Goal: Obtain resource: Download file/media

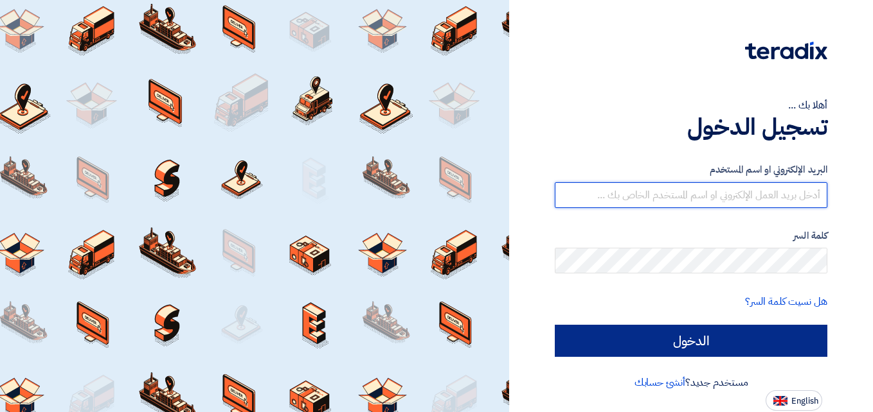
type input "[DOMAIN_NAME][EMAIL_ADDRESS][DOMAIN_NAME]"
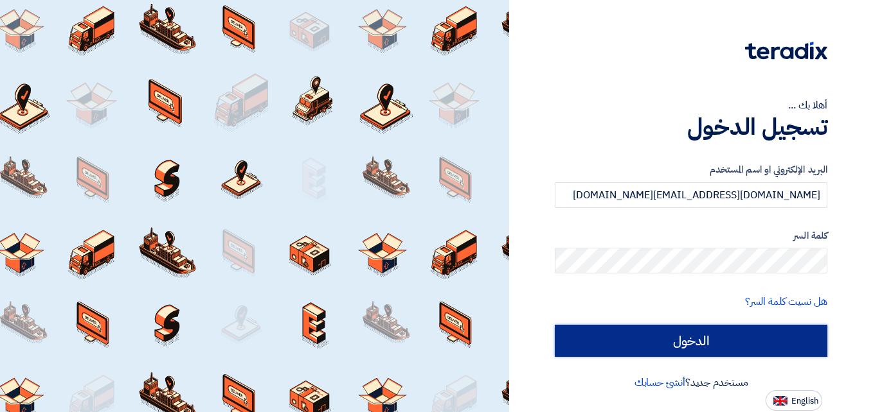
click at [747, 340] on input "الدخول" at bounding box center [690, 341] width 272 height 32
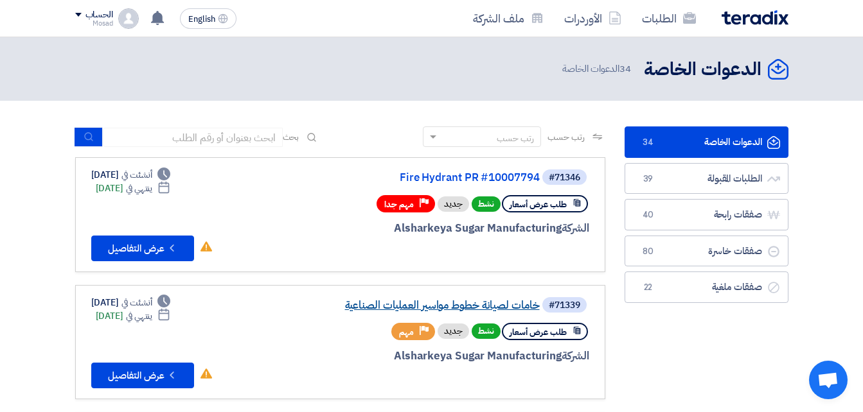
click at [470, 306] on link "خامات لصيانة خطوط مواسير العمليات الصناعية" at bounding box center [411, 306] width 257 height 12
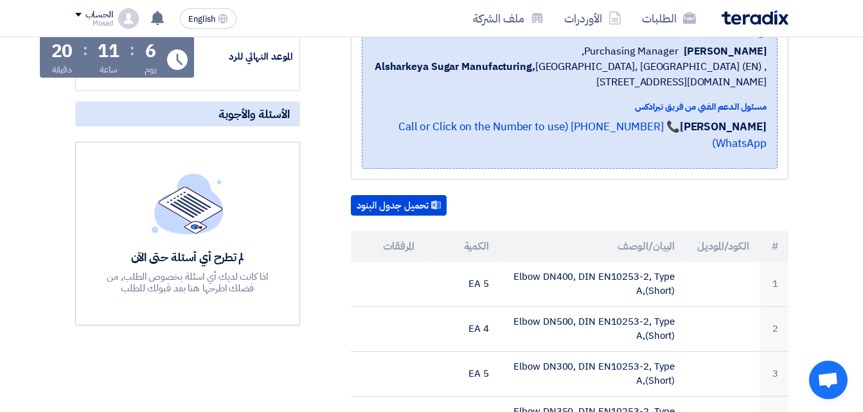
scroll to position [257, 0]
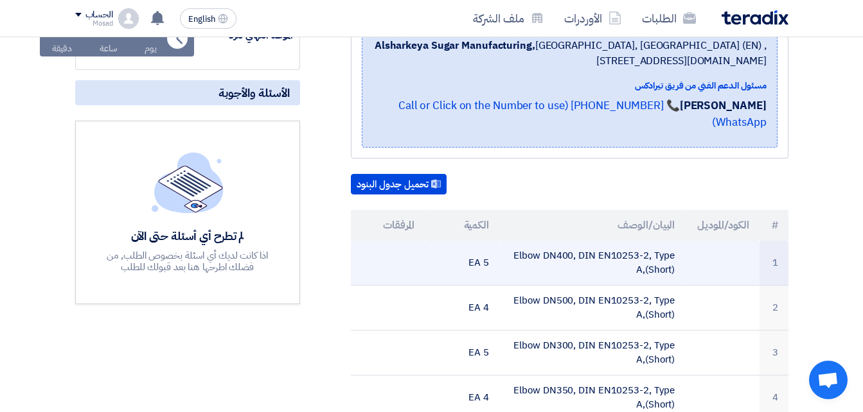
click at [687, 255] on td at bounding box center [722, 263] width 75 height 45
drag, startPoint x: 687, startPoint y: 254, endPoint x: 673, endPoint y: 254, distance: 13.5
click at [673, 254] on tr "1 Elbow DN400, DIN EN10253-2, Type A,(Short) 5 EA" at bounding box center [570, 263] width 438 height 45
drag, startPoint x: 673, startPoint y: 254, endPoint x: 677, endPoint y: 260, distance: 6.9
click at [679, 260] on td "Elbow DN400, DIN EN10253-2, Type A,(Short)" at bounding box center [592, 263] width 186 height 45
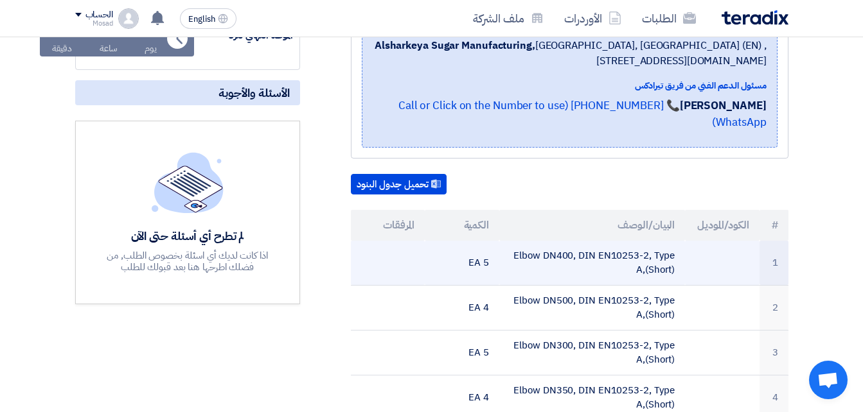
click at [679, 260] on td "Elbow DN400, DIN EN10253-2, Type A,(Short)" at bounding box center [592, 263] width 186 height 45
drag, startPoint x: 677, startPoint y: 260, endPoint x: 635, endPoint y: 254, distance: 42.1
click at [634, 255] on td "Elbow DN400, DIN EN10253-2, Type A,(Short)" at bounding box center [592, 263] width 186 height 45
drag, startPoint x: 635, startPoint y: 254, endPoint x: 508, endPoint y: 235, distance: 129.4
click at [508, 241] on td "Elbow DN400, DIN EN10253-2, Type A,(Short)" at bounding box center [592, 263] width 186 height 45
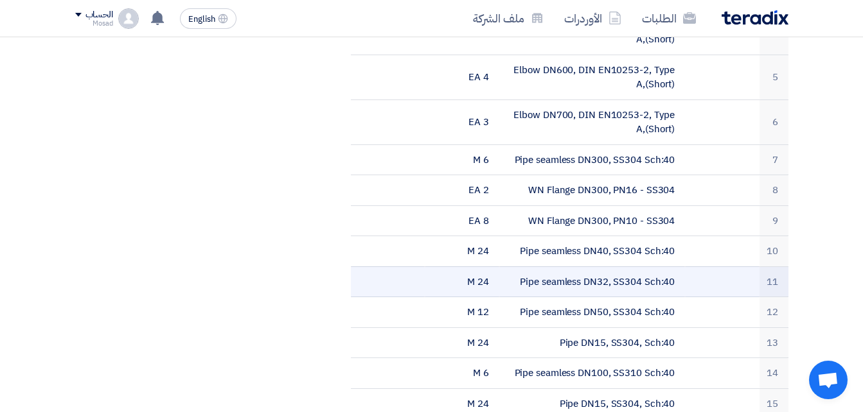
scroll to position [643, 0]
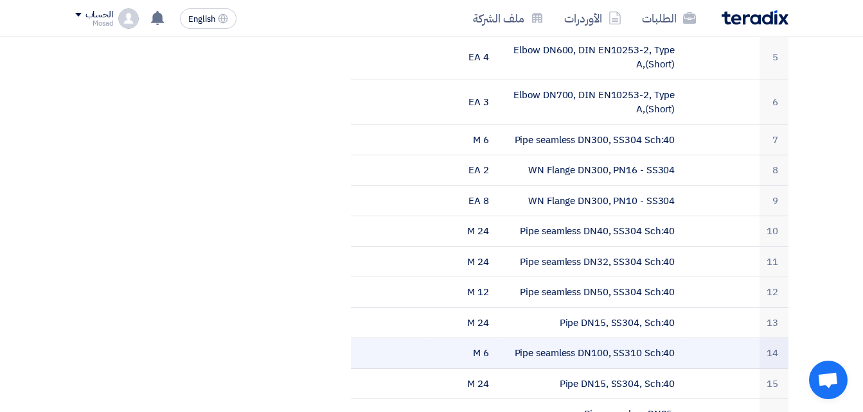
drag, startPoint x: 707, startPoint y: 332, endPoint x: 678, endPoint y: 335, distance: 29.1
click at [678, 339] on tr "14 Pipe seamless DN100, SS310 Sch:40 6 M" at bounding box center [570, 354] width 438 height 31
drag, startPoint x: 515, startPoint y: 339, endPoint x: 680, endPoint y: 344, distance: 165.8
click at [682, 344] on td "Pipe seamless DN100, SS310 Sch:40" at bounding box center [592, 354] width 186 height 31
copy td "Pipe seamless DN100, SS310 Sch:40"
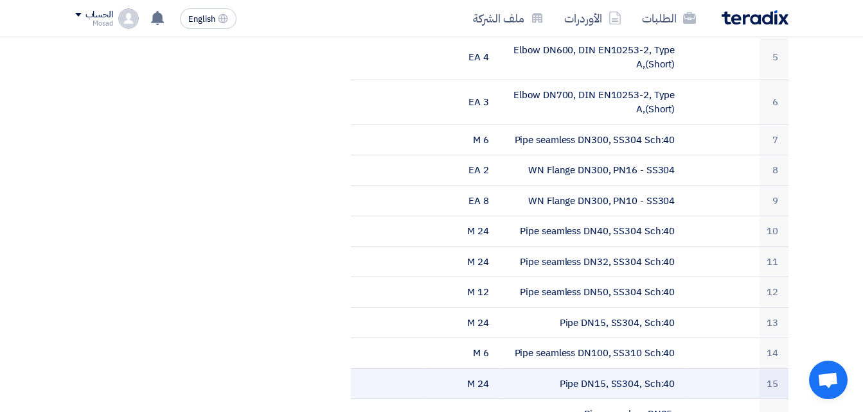
drag, startPoint x: 544, startPoint y: 368, endPoint x: 679, endPoint y: 365, distance: 135.6
click at [679, 369] on td "Pipe DN15, SS304, Sch:40" at bounding box center [592, 384] width 186 height 31
drag, startPoint x: 679, startPoint y: 365, endPoint x: 654, endPoint y: 367, distance: 25.1
copy td "Pipe DN15, SS304, Sch:40"
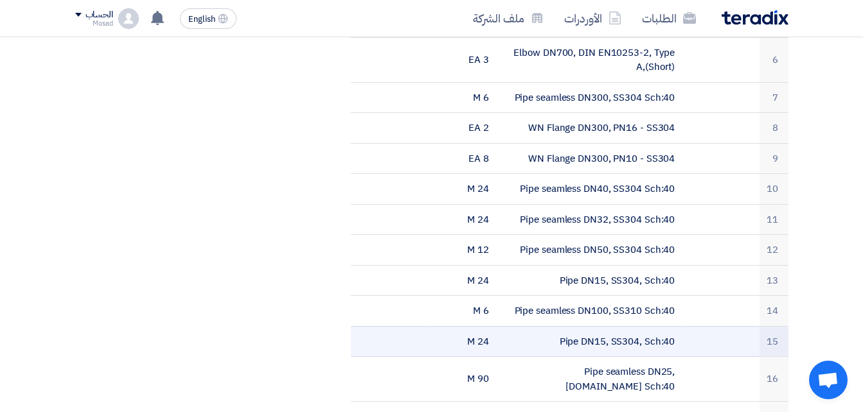
scroll to position [707, 0]
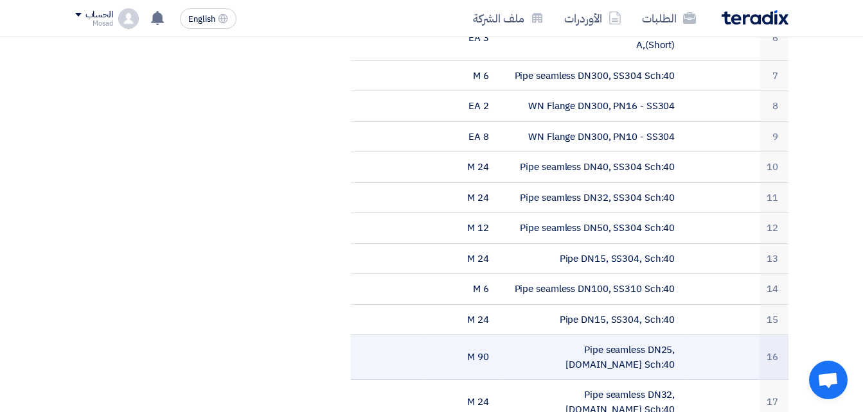
drag, startPoint x: 518, startPoint y: 328, endPoint x: 677, endPoint y: 321, distance: 158.9
click at [677, 335] on td "Pipe seamless DN25, [DOMAIN_NAME] Sch:40" at bounding box center [592, 357] width 186 height 45
drag, startPoint x: 677, startPoint y: 321, endPoint x: 644, endPoint y: 333, distance: 34.4
copy td "Pipe seamless DN25, [DOMAIN_NAME] Sch:40"
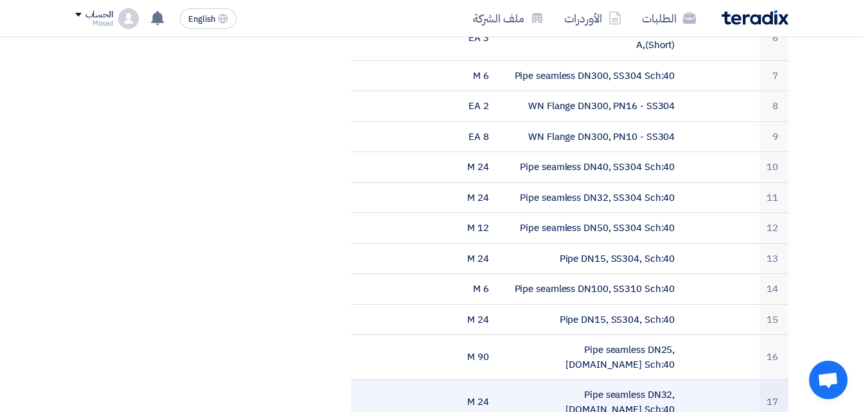
drag, startPoint x: 520, startPoint y: 362, endPoint x: 682, endPoint y: 351, distance: 162.3
click at [682, 380] on td "Pipe seamless DN32, [DOMAIN_NAME] Sch:40" at bounding box center [592, 402] width 186 height 45
copy td "Pipe seamless DN32, [DOMAIN_NAME] Sch:40"
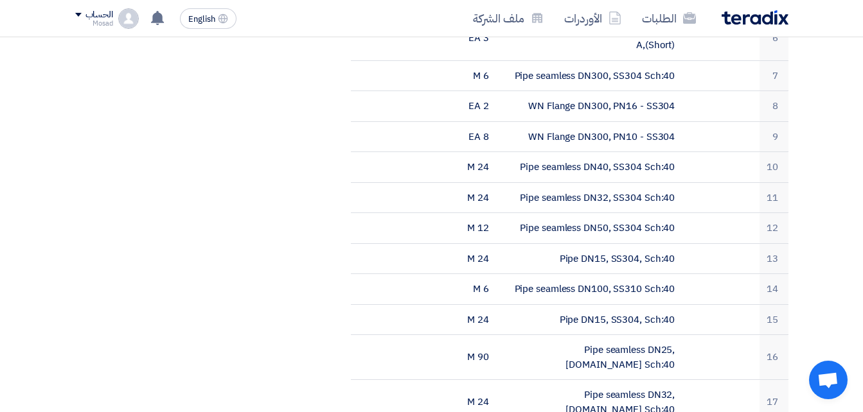
drag, startPoint x: 542, startPoint y: 394, endPoint x: 677, endPoint y: 396, distance: 135.6
copy td "Pipe seamless DN40, [DOMAIN_NAME] Sch:40"
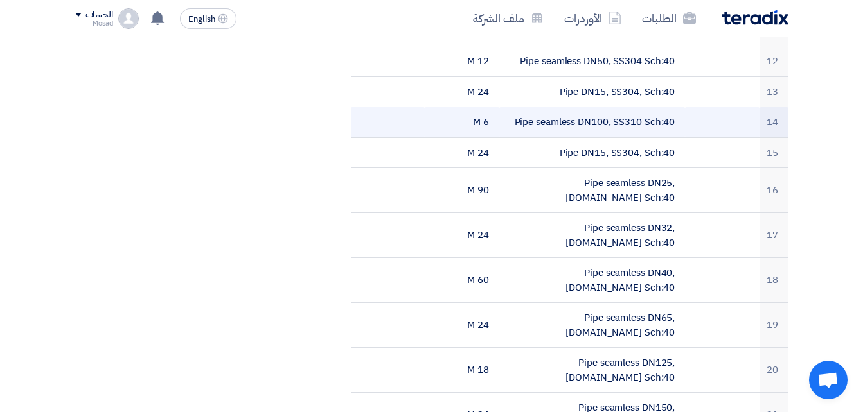
scroll to position [964, 0]
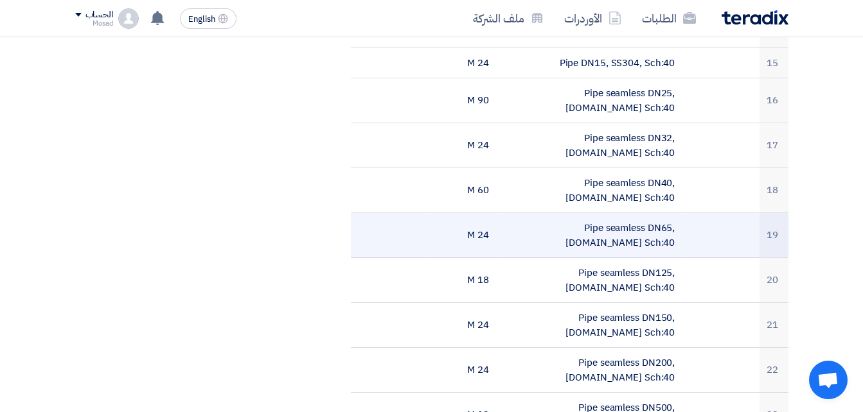
drag, startPoint x: 520, startPoint y: 163, endPoint x: 690, endPoint y: 164, distance: 169.6
click at [690, 213] on tr "19 Pipe seamless DN65, [DOMAIN_NAME] Sch:40 24 M" at bounding box center [570, 235] width 438 height 45
copy tr "Pipe seamless DN65, [DOMAIN_NAME] Sch:40"
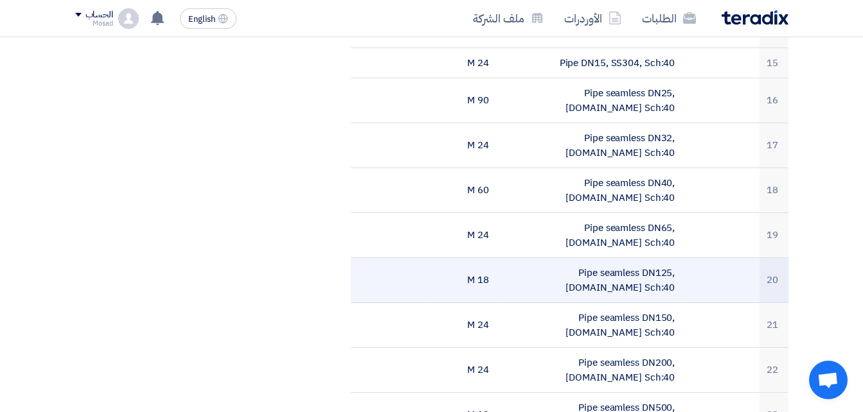
drag, startPoint x: 522, startPoint y: 198, endPoint x: 677, endPoint y: 199, distance: 154.8
click at [677, 258] on td "Pipe seamless DN125, [DOMAIN_NAME] Sch:40" at bounding box center [592, 280] width 186 height 45
copy td "Pipe seamless DN125, [DOMAIN_NAME] Sch:40"
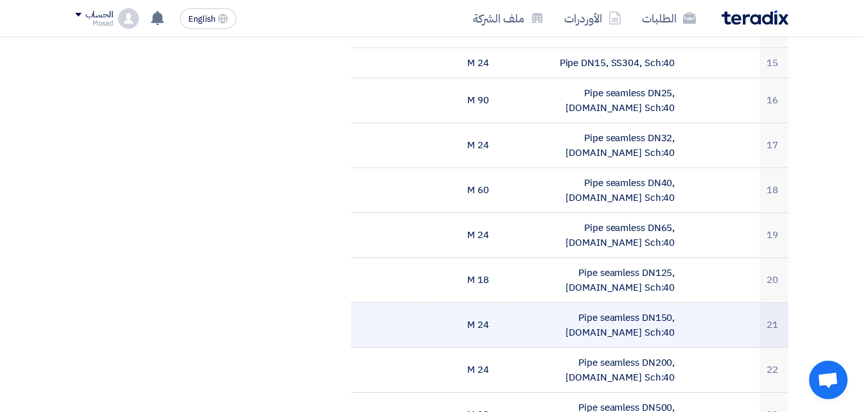
drag, startPoint x: 515, startPoint y: 227, endPoint x: 676, endPoint y: 222, distance: 161.3
click at [676, 303] on td "Pipe seamless DN150, [DOMAIN_NAME] Sch:40" at bounding box center [592, 325] width 186 height 45
drag, startPoint x: 676, startPoint y: 222, endPoint x: 655, endPoint y: 229, distance: 22.4
copy td "Pipe seamless DN150, [DOMAIN_NAME] Sch:40"
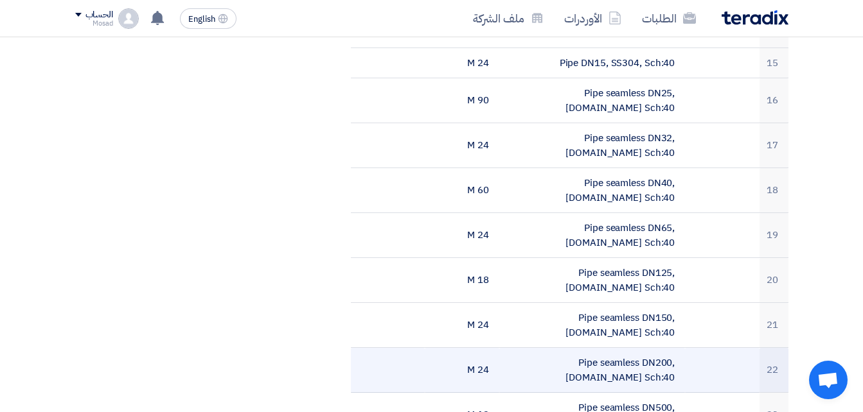
drag, startPoint x: 518, startPoint y: 256, endPoint x: 679, endPoint y: 255, distance: 161.3
click at [679, 348] on td "Pipe seamless DN200, [DOMAIN_NAME] Sch:40" at bounding box center [592, 370] width 186 height 45
copy td "Pipe seamless DN200, [DOMAIN_NAME] Sch:40"
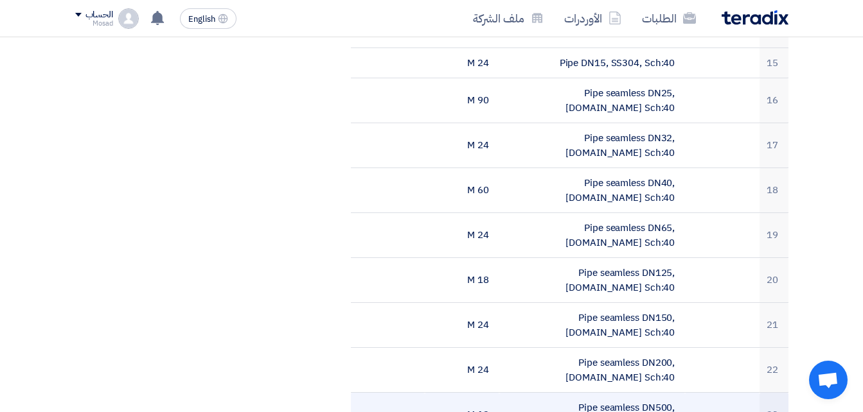
drag, startPoint x: 513, startPoint y: 287, endPoint x: 678, endPoint y: 286, distance: 165.1
click at [678, 393] on td "Pipe seamless DN500, [DOMAIN_NAME] Sch:STD" at bounding box center [592, 415] width 186 height 45
copy td "Pipe seamless DN500, [DOMAIN_NAME] Sch:STD"
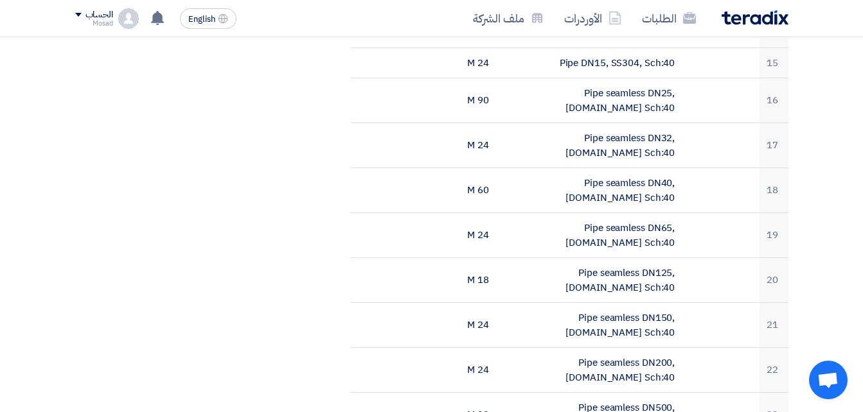
drag, startPoint x: 514, startPoint y: 318, endPoint x: 679, endPoint y: 323, distance: 165.2
drag, startPoint x: 539, startPoint y: 351, endPoint x: 677, endPoint y: 359, distance: 138.3
drag, startPoint x: 544, startPoint y: 378, endPoint x: 675, endPoint y: 378, distance: 131.1
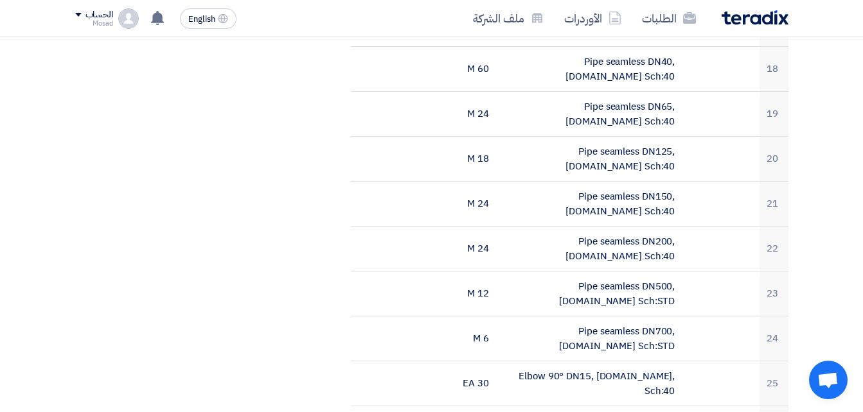
scroll to position [1157, 0]
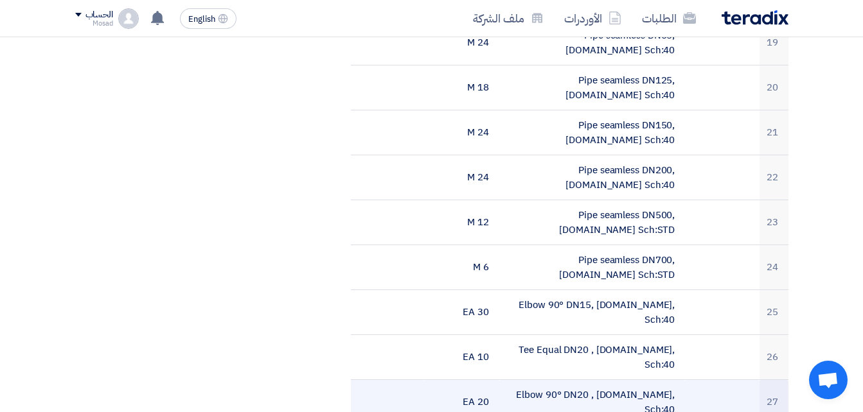
drag, startPoint x: 534, startPoint y: 220, endPoint x: 677, endPoint y: 220, distance: 143.3
click at [677, 380] on td "Elbow 90° DN20 , [DOMAIN_NAME], Sch:40" at bounding box center [592, 402] width 186 height 45
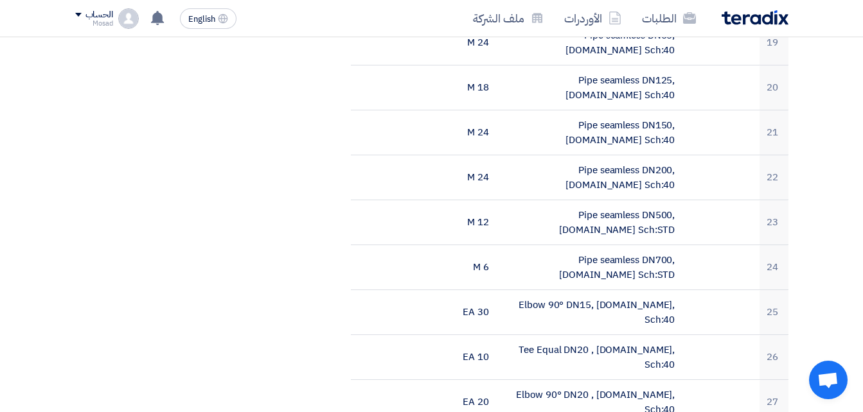
drag, startPoint x: 537, startPoint y: 254, endPoint x: 705, endPoint y: 244, distance: 169.3
drag, startPoint x: 540, startPoint y: 272, endPoint x: 700, endPoint y: 272, distance: 159.3
drag, startPoint x: 528, startPoint y: 310, endPoint x: 677, endPoint y: 305, distance: 149.8
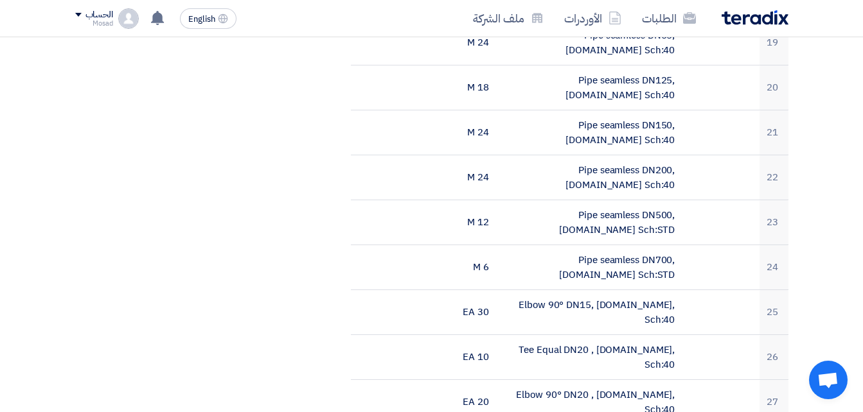
drag, startPoint x: 549, startPoint y: 340, endPoint x: 695, endPoint y: 337, distance: 145.9
drag, startPoint x: 695, startPoint y: 337, endPoint x: 659, endPoint y: 340, distance: 36.8
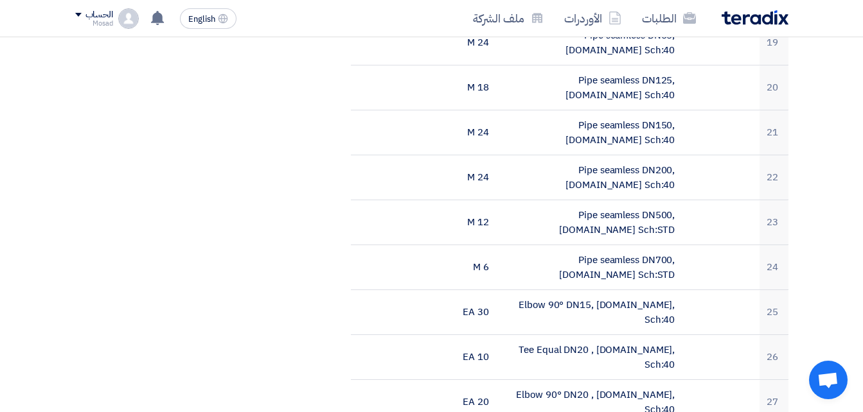
drag, startPoint x: 532, startPoint y: 366, endPoint x: 710, endPoint y: 363, distance: 178.0
drag, startPoint x: 707, startPoint y: 361, endPoint x: 649, endPoint y: 369, distance: 59.0
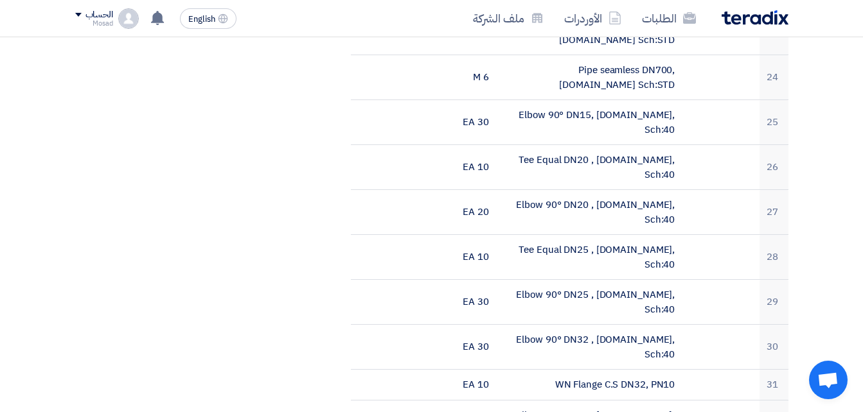
scroll to position [1349, 0]
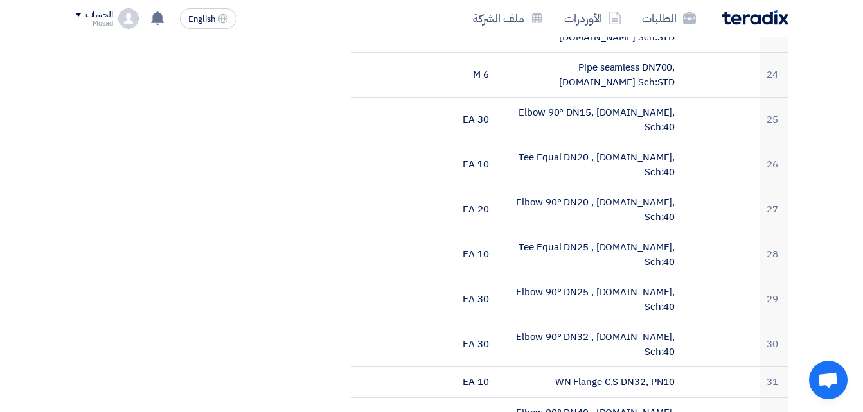
drag, startPoint x: 549, startPoint y: 204, endPoint x: 687, endPoint y: 216, distance: 138.6
drag, startPoint x: 550, startPoint y: 237, endPoint x: 609, endPoint y: 229, distance: 59.6
drag, startPoint x: 609, startPoint y: 229, endPoint x: 687, endPoint y: 229, distance: 78.4
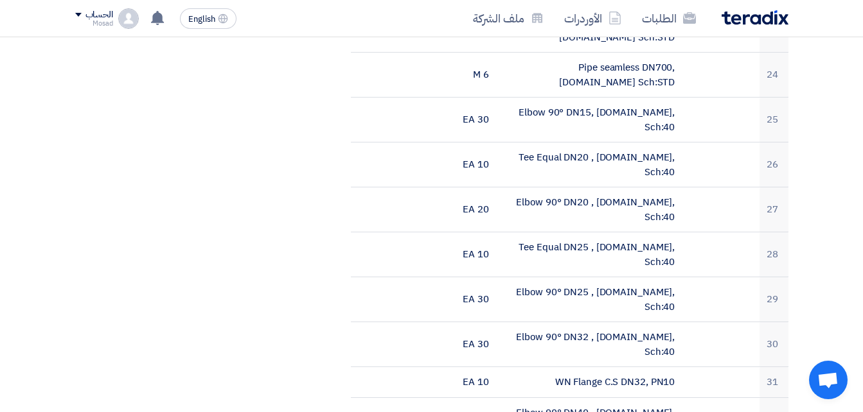
drag, startPoint x: 536, startPoint y: 268, endPoint x: 665, endPoint y: 267, distance: 129.2
drag, startPoint x: 665, startPoint y: 267, endPoint x: 679, endPoint y: 271, distance: 14.2
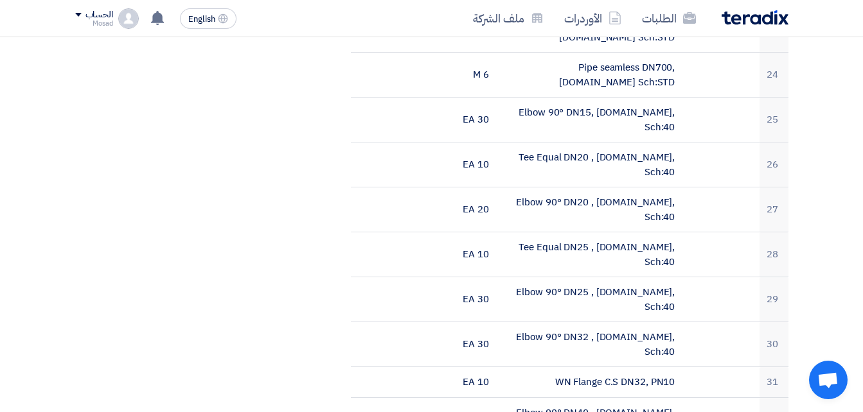
drag, startPoint x: 679, startPoint y: 271, endPoint x: 592, endPoint y: 271, distance: 86.7
drag, startPoint x: 538, startPoint y: 271, endPoint x: 682, endPoint y: 273, distance: 143.9
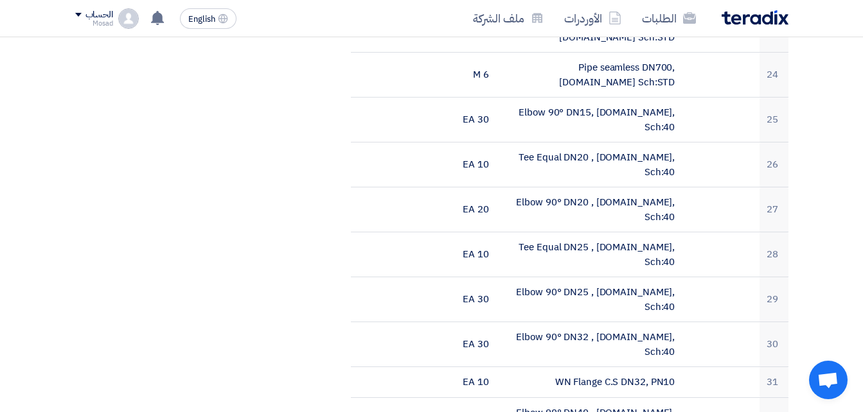
drag, startPoint x: 533, startPoint y: 269, endPoint x: 599, endPoint y: 269, distance: 65.5
drag, startPoint x: 599, startPoint y: 269, endPoint x: 678, endPoint y: 273, distance: 79.2
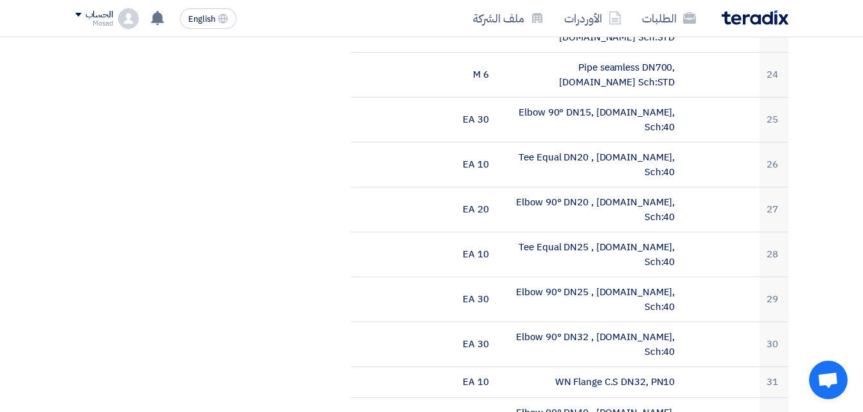
drag, startPoint x: 538, startPoint y: 266, endPoint x: 682, endPoint y: 262, distance: 144.0
drag, startPoint x: 523, startPoint y: 299, endPoint x: 679, endPoint y: 301, distance: 155.5
drag, startPoint x: 545, startPoint y: 330, endPoint x: 678, endPoint y: 330, distance: 133.0
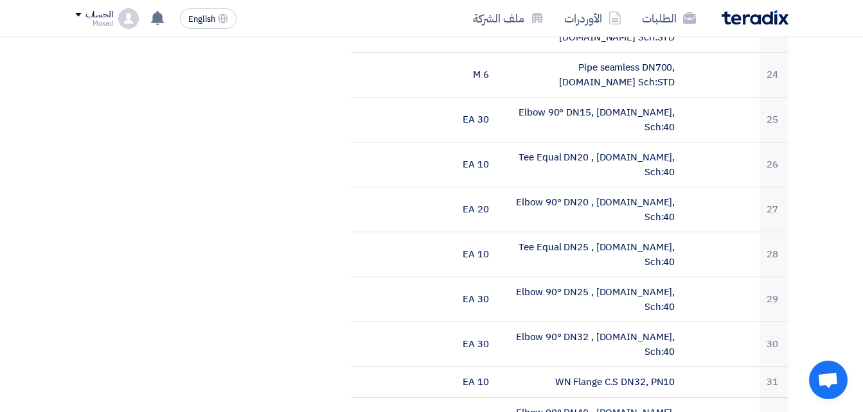
drag, startPoint x: 678, startPoint y: 330, endPoint x: 655, endPoint y: 333, distance: 23.4
drag, startPoint x: 535, startPoint y: 360, endPoint x: 697, endPoint y: 360, distance: 162.6
drag, startPoint x: 697, startPoint y: 360, endPoint x: 670, endPoint y: 361, distance: 27.6
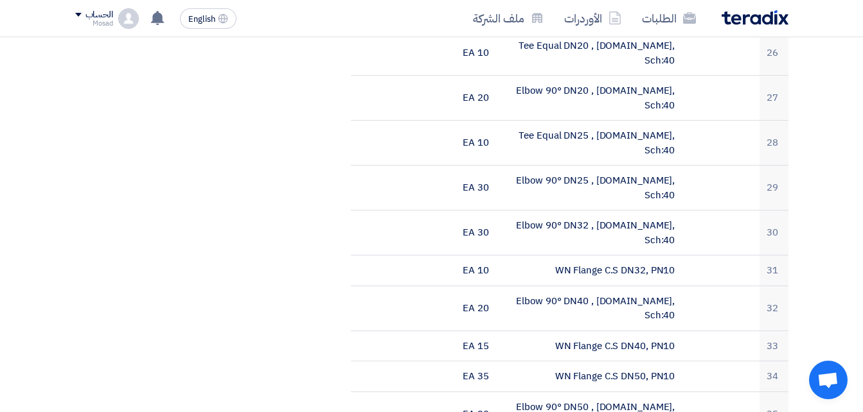
scroll to position [1478, 0]
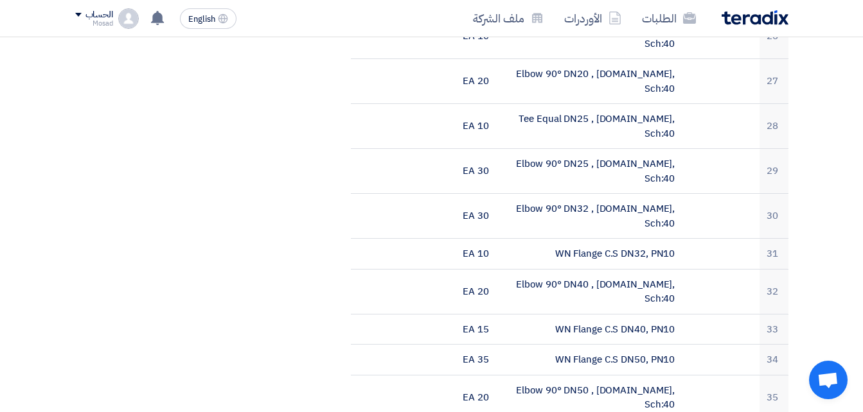
drag, startPoint x: 529, startPoint y: 258, endPoint x: 687, endPoint y: 265, distance: 158.9
drag, startPoint x: 687, startPoint y: 265, endPoint x: 658, endPoint y: 263, distance: 29.6
drag, startPoint x: 533, startPoint y: 294, endPoint x: 711, endPoint y: 287, distance: 178.1
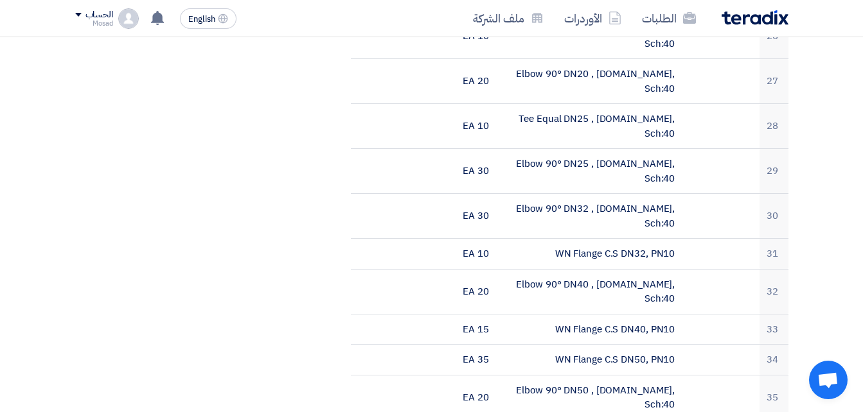
drag, startPoint x: 536, startPoint y: 323, endPoint x: 685, endPoint y: 319, distance: 149.1
drag, startPoint x: 537, startPoint y: 351, endPoint x: 689, endPoint y: 353, distance: 151.6
drag, startPoint x: 522, startPoint y: 386, endPoint x: 677, endPoint y: 374, distance: 155.3
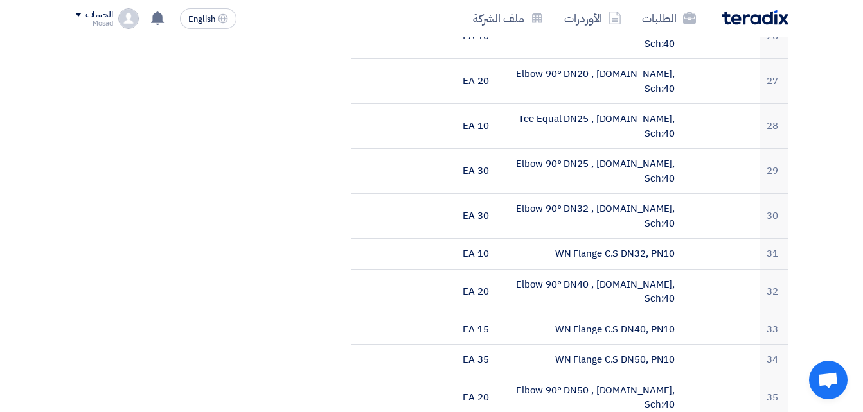
drag, startPoint x: 677, startPoint y: 374, endPoint x: 653, endPoint y: 381, distance: 24.2
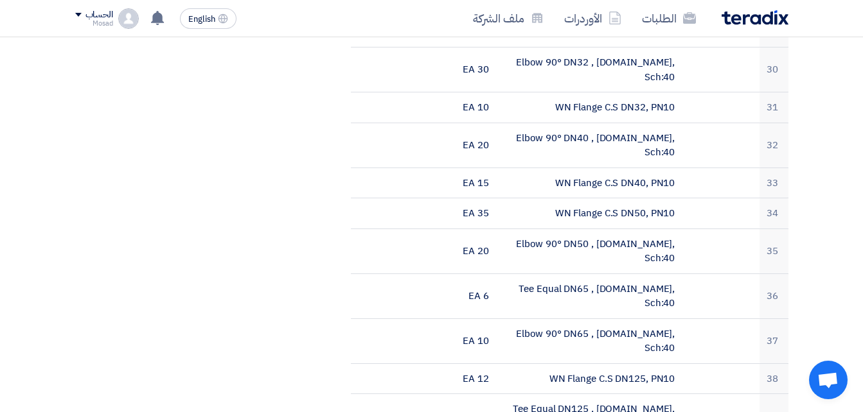
scroll to position [1671, 0]
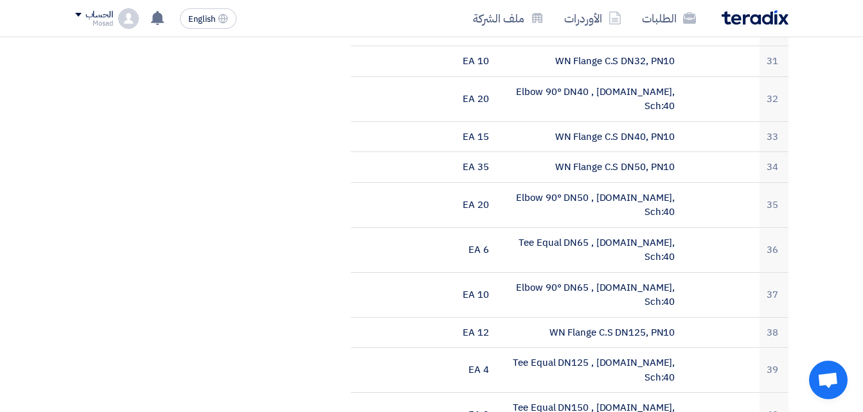
drag, startPoint x: 676, startPoint y: 222, endPoint x: 610, endPoint y: 221, distance: 65.5
drag, startPoint x: 538, startPoint y: 220, endPoint x: 675, endPoint y: 223, distance: 136.2
drag, startPoint x: 526, startPoint y: 253, endPoint x: 682, endPoint y: 241, distance: 156.6
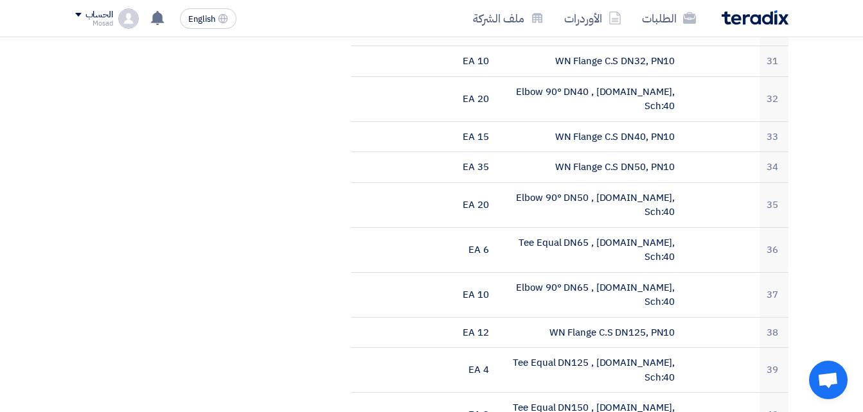
drag, startPoint x: 546, startPoint y: 286, endPoint x: 680, endPoint y: 287, distance: 134.9
drag, startPoint x: 529, startPoint y: 310, endPoint x: 707, endPoint y: 306, distance: 178.0
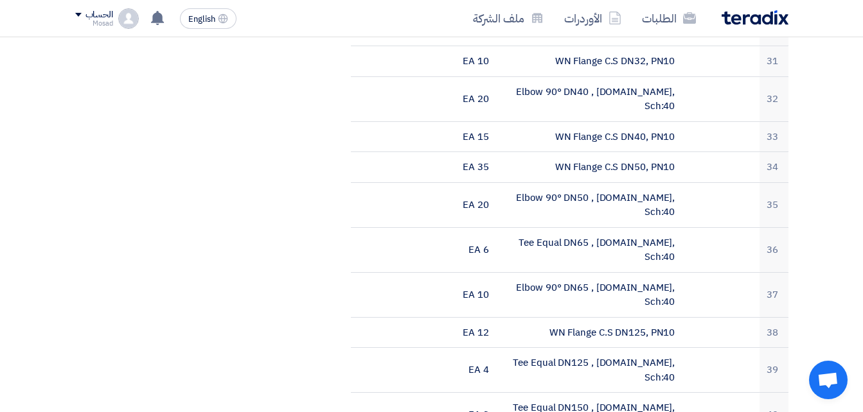
drag, startPoint x: 670, startPoint y: 333, endPoint x: 676, endPoint y: 335, distance: 6.7
drag, startPoint x: 676, startPoint y: 335, endPoint x: 670, endPoint y: 346, distance: 12.7
drag, startPoint x: 532, startPoint y: 344, endPoint x: 684, endPoint y: 341, distance: 152.3
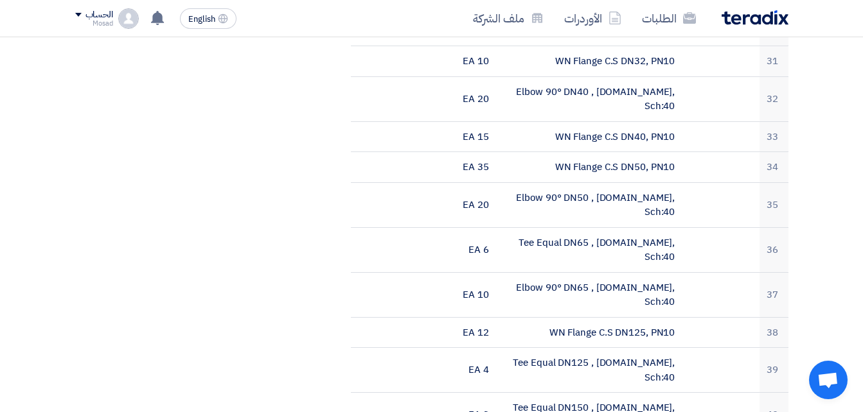
drag, startPoint x: 547, startPoint y: 373, endPoint x: 684, endPoint y: 370, distance: 137.5
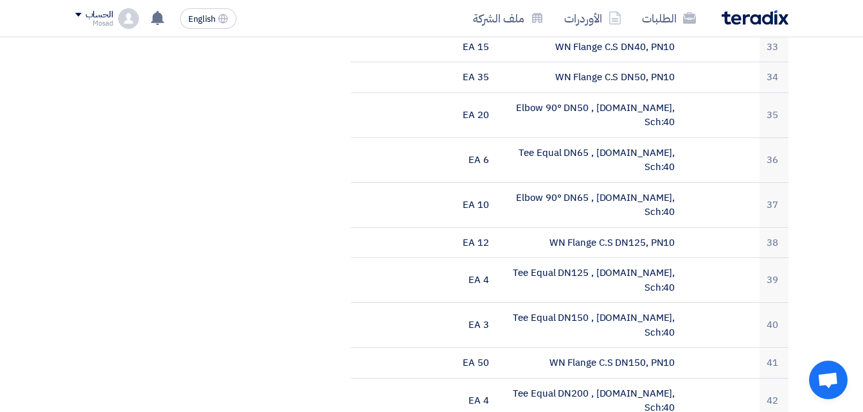
scroll to position [1799, 0]
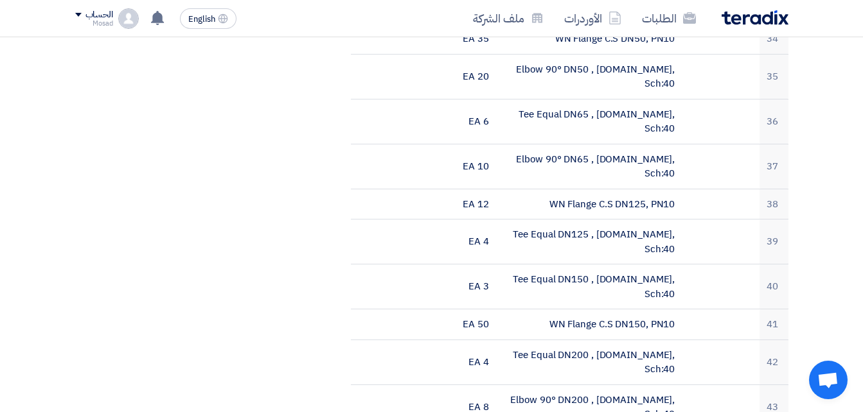
drag, startPoint x: 538, startPoint y: 277, endPoint x: 704, endPoint y: 279, distance: 165.1
drag, startPoint x: 542, startPoint y: 306, endPoint x: 677, endPoint y: 305, distance: 135.6
drag, startPoint x: 540, startPoint y: 341, endPoint x: 684, endPoint y: 338, distance: 144.6
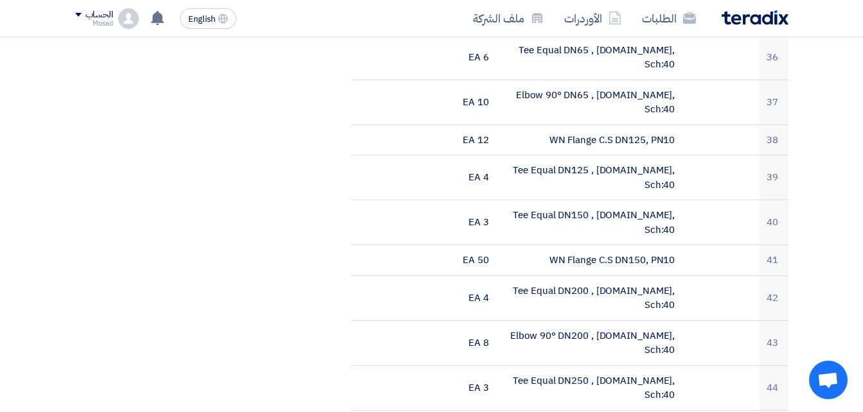
drag, startPoint x: 535, startPoint y: 309, endPoint x: 685, endPoint y: 305, distance: 149.8
drag, startPoint x: 541, startPoint y: 333, endPoint x: 680, endPoint y: 350, distance: 139.8
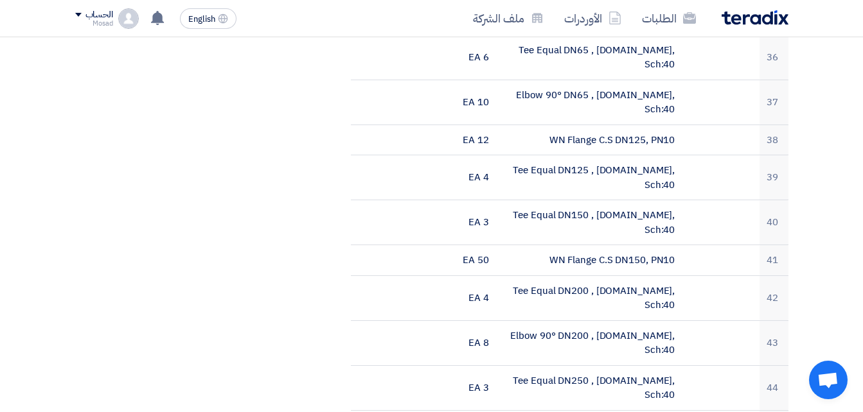
drag, startPoint x: 602, startPoint y: 354, endPoint x: 560, endPoint y: 335, distance: 46.0
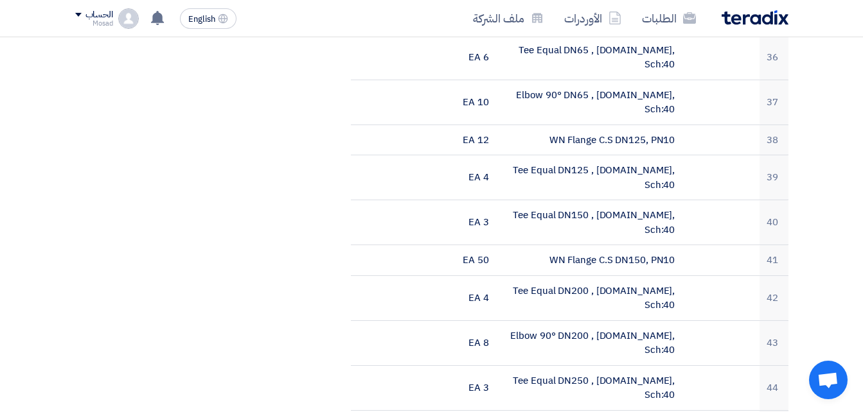
drag, startPoint x: 560, startPoint y: 333, endPoint x: 677, endPoint y: 346, distance: 116.9
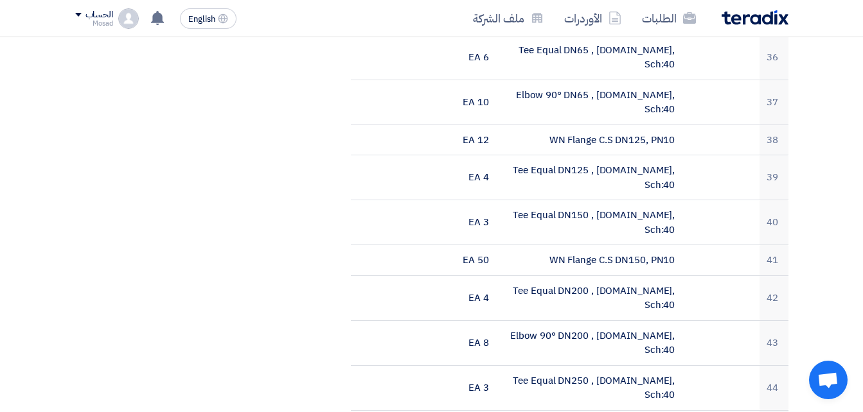
drag, startPoint x: 556, startPoint y: 335, endPoint x: 680, endPoint y: 330, distance: 124.1
drag, startPoint x: 594, startPoint y: 352, endPoint x: 679, endPoint y: 346, distance: 84.4
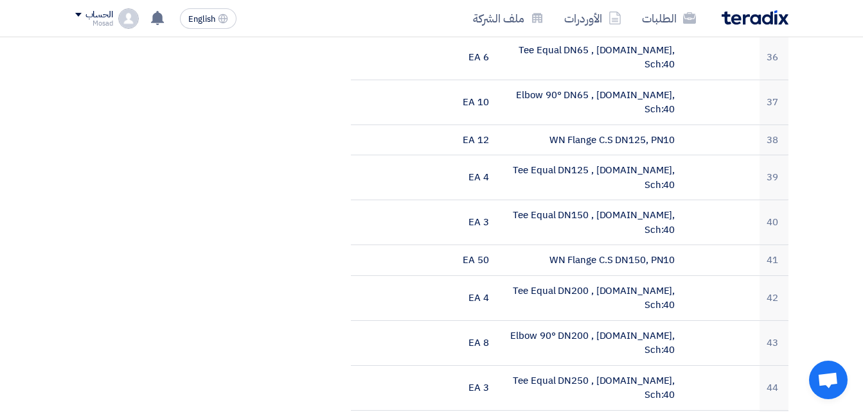
drag, startPoint x: 510, startPoint y: 378, endPoint x: 675, endPoint y: 373, distance: 164.6
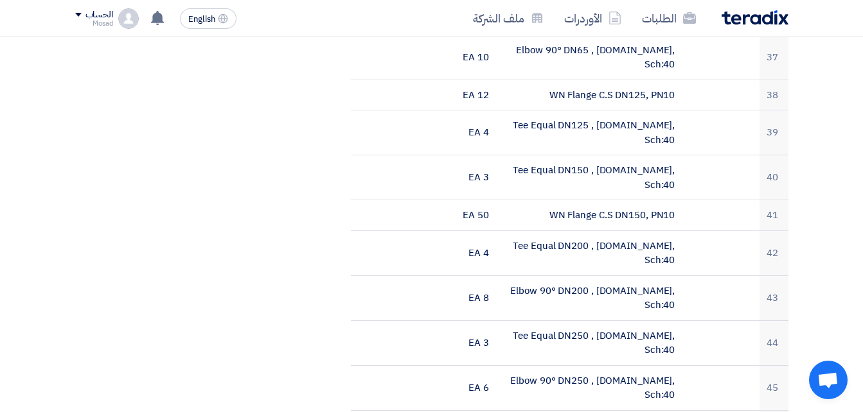
scroll to position [1928, 0]
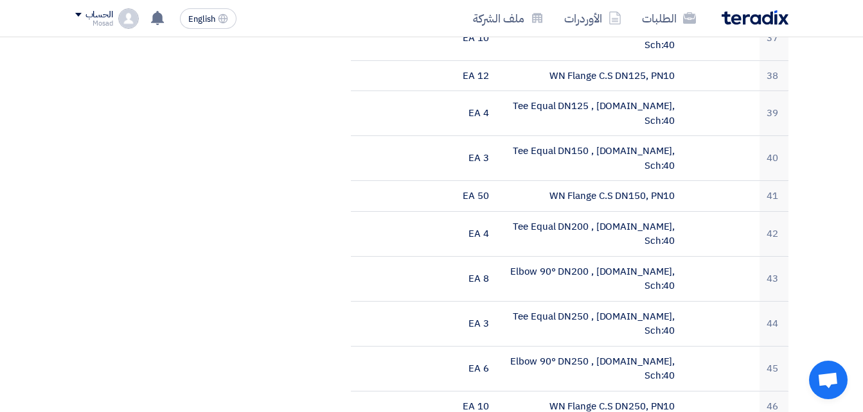
drag, startPoint x: 533, startPoint y: 346, endPoint x: 679, endPoint y: 348, distance: 145.9
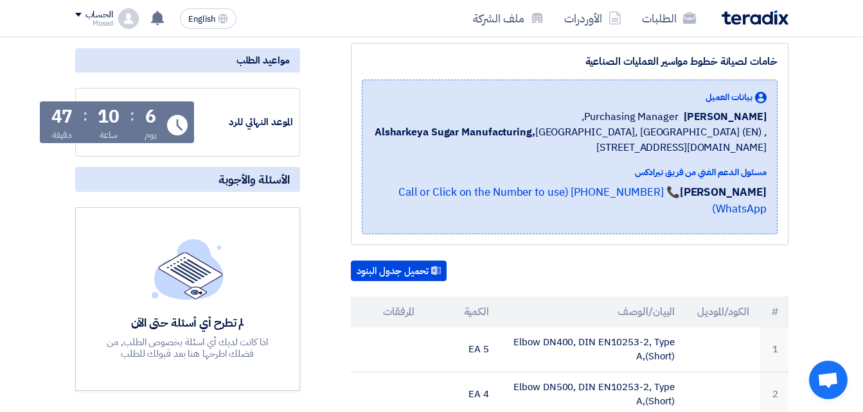
scroll to position [193, 0]
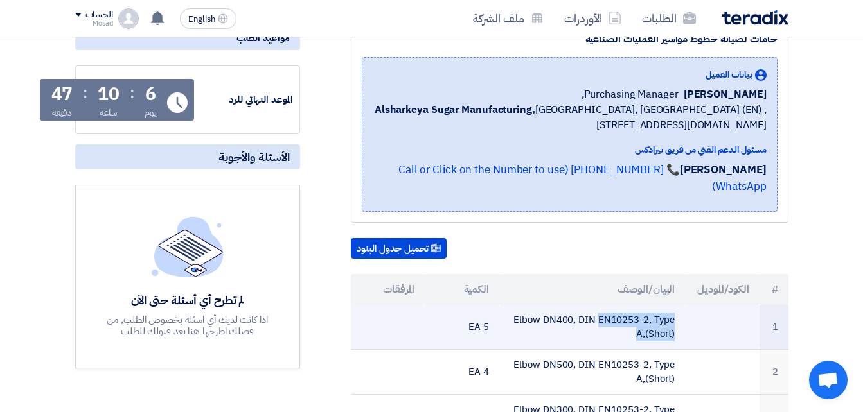
drag, startPoint x: 683, startPoint y: 299, endPoint x: 497, endPoint y: 299, distance: 186.3
click at [497, 305] on tr "1 Elbow DN400, DIN EN10253-2, Type A,(Short) 5 EA" at bounding box center [570, 327] width 438 height 45
drag, startPoint x: 497, startPoint y: 299, endPoint x: 556, endPoint y: 299, distance: 59.8
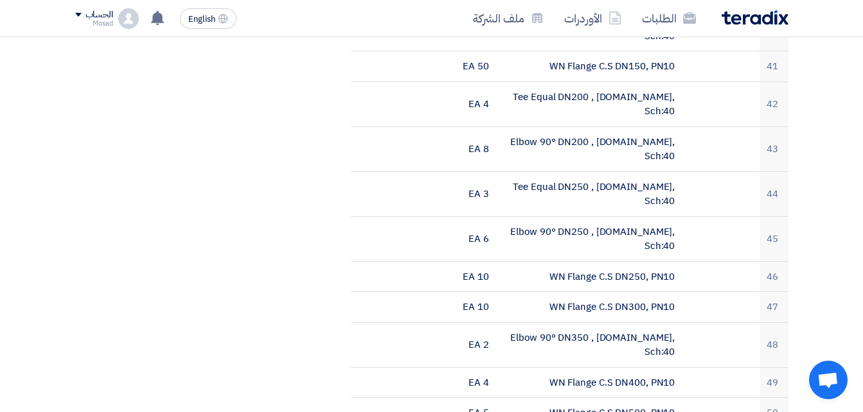
scroll to position [2056, 0]
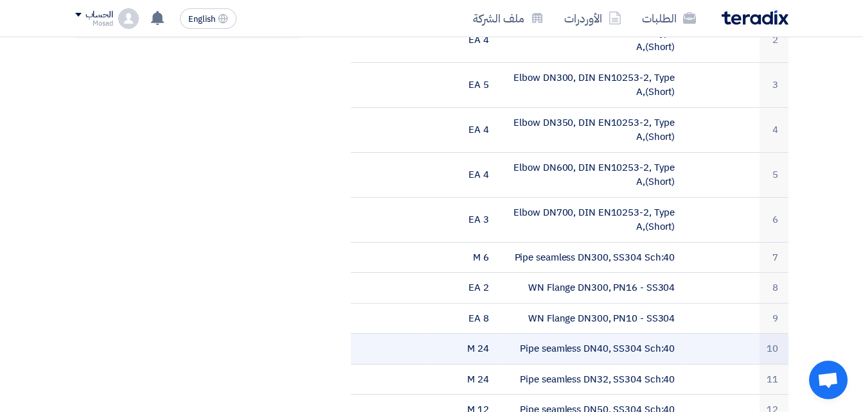
scroll to position [578, 0]
